Goal: Check status: Check status

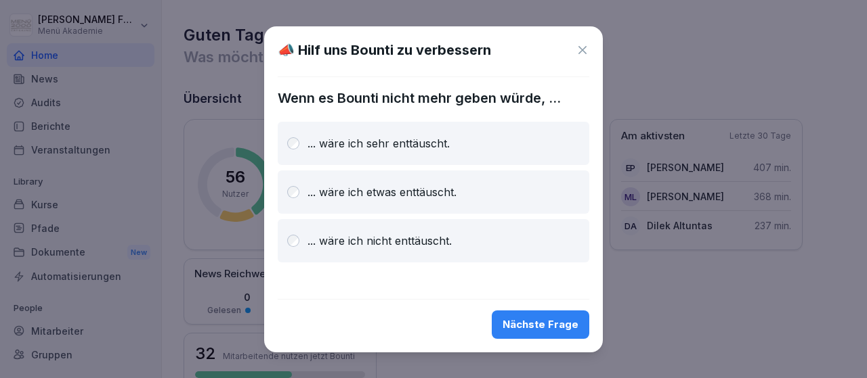
click at [508, 320] on div "Nächste Frage" at bounding box center [540, 325] width 76 height 15
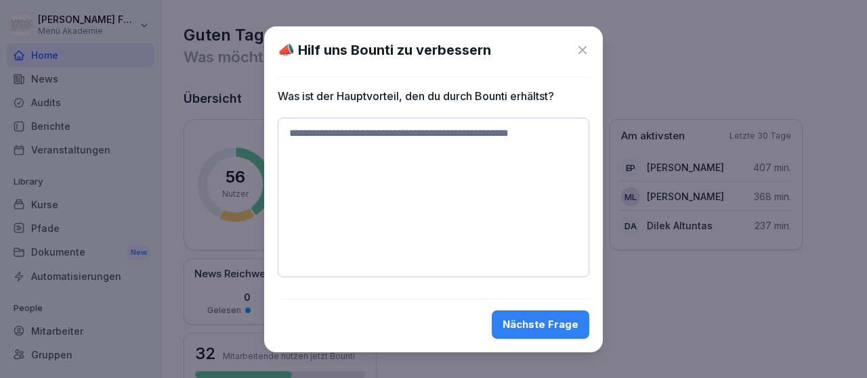
click at [581, 47] on icon at bounding box center [583, 50] width 14 height 14
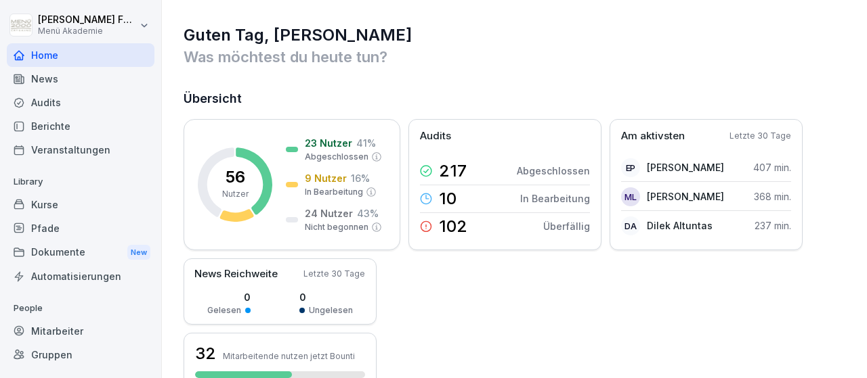
click at [51, 327] on div "Mitarbeiter" at bounding box center [81, 332] width 148 height 24
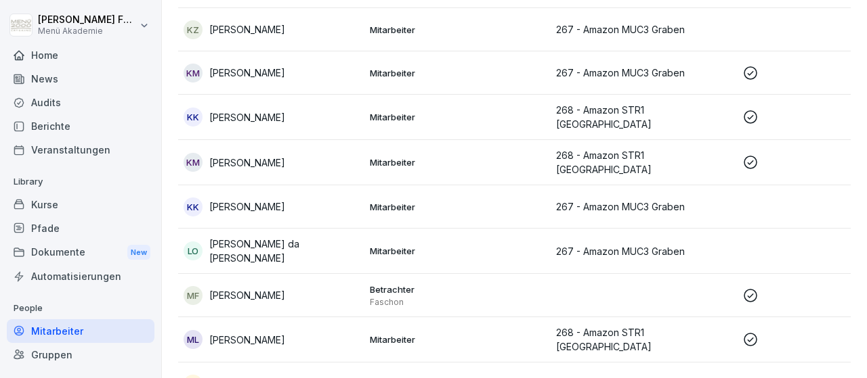
scroll to position [1100, 0]
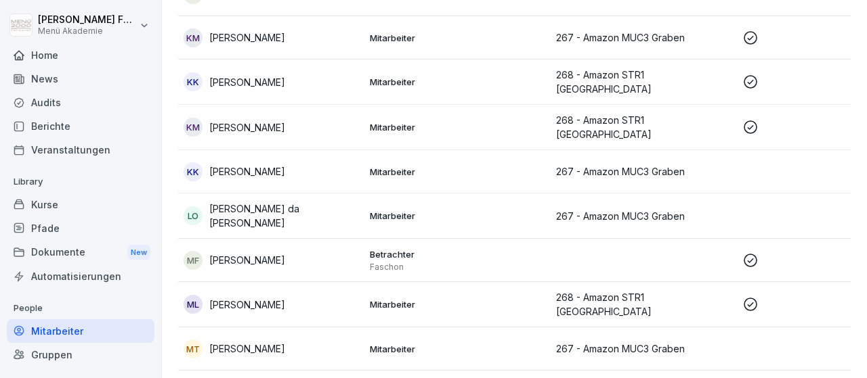
click at [263, 298] on p "[PERSON_NAME]" at bounding box center [247, 305] width 76 height 14
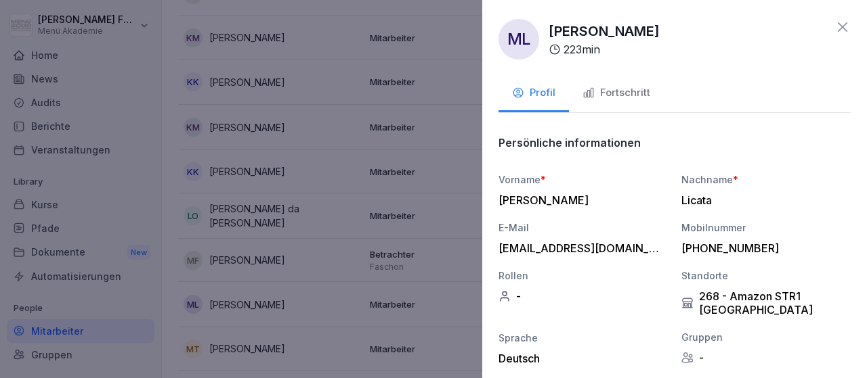
click at [640, 93] on div "Fortschritt" at bounding box center [616, 93] width 68 height 16
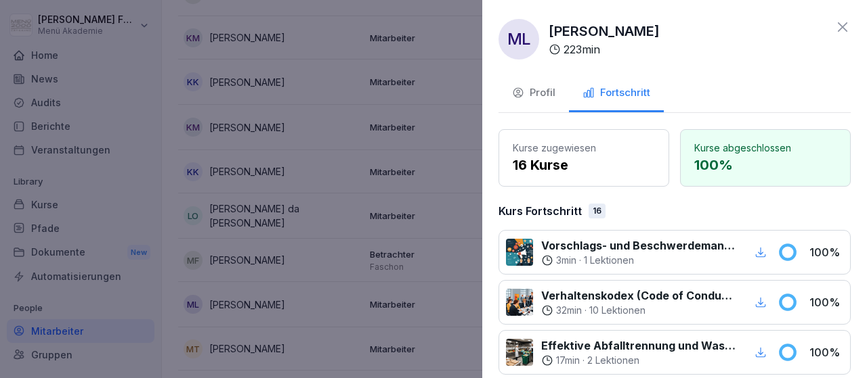
click at [844, 30] on icon at bounding box center [842, 27] width 16 height 16
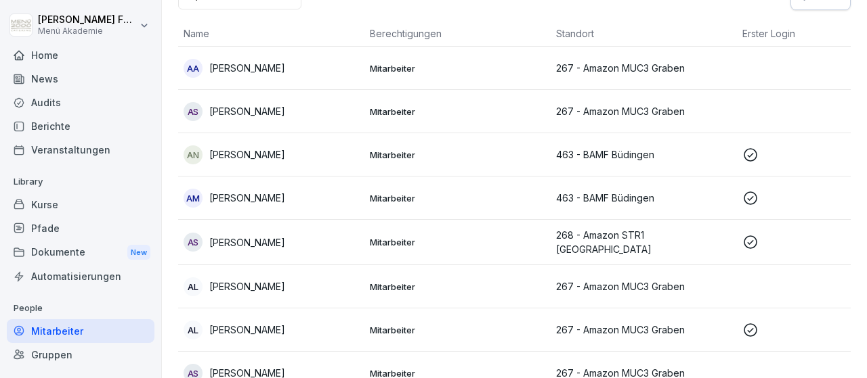
scroll to position [0, 0]
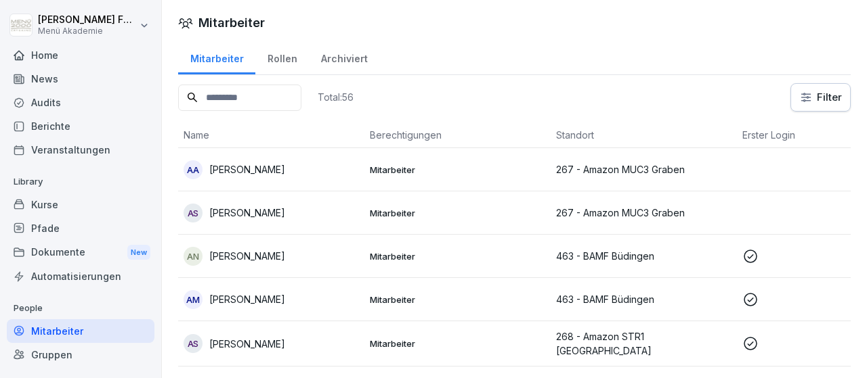
click at [63, 51] on div "Home" at bounding box center [81, 55] width 148 height 24
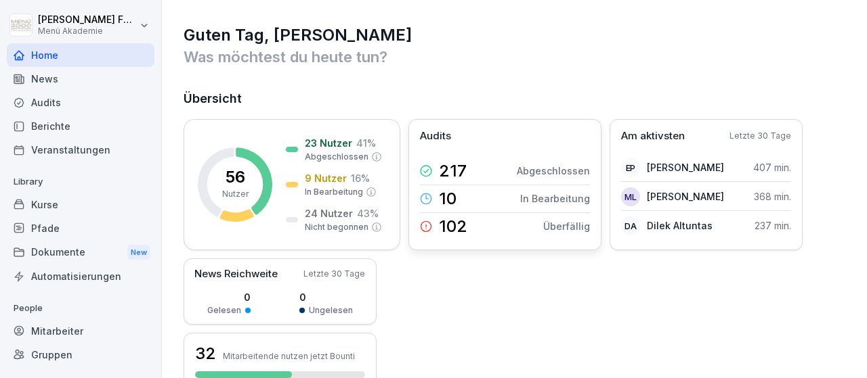
click at [442, 225] on p "102" at bounding box center [453, 227] width 28 height 16
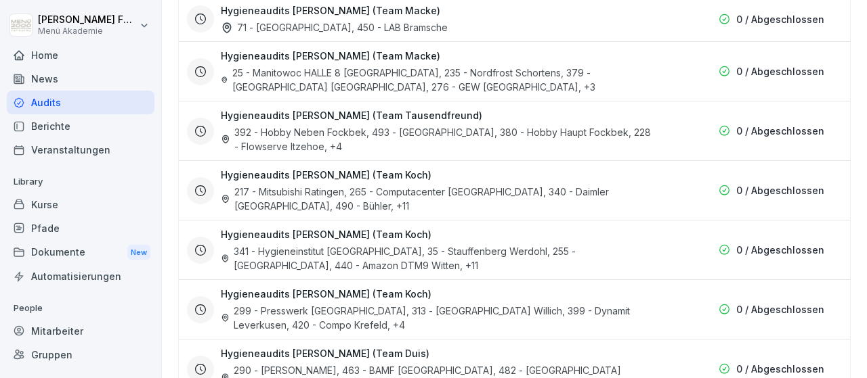
scroll to position [3134, 0]
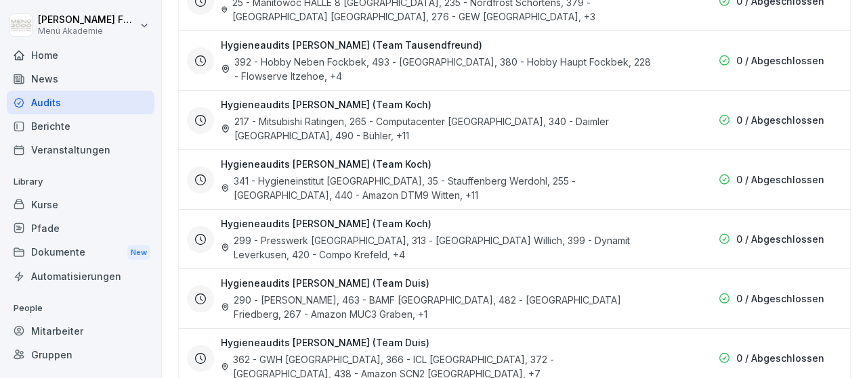
click at [284, 276] on h3 "Hygieneaudits [PERSON_NAME] (Team Duis)" at bounding box center [325, 283] width 209 height 14
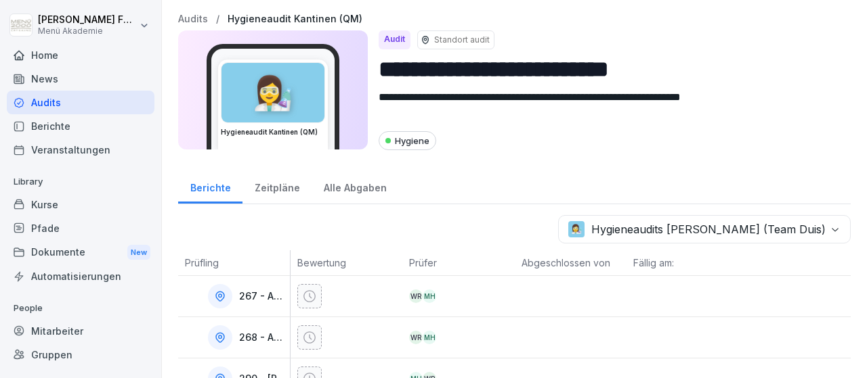
scroll to position [101, 0]
